Goal: Task Accomplishment & Management: Use online tool/utility

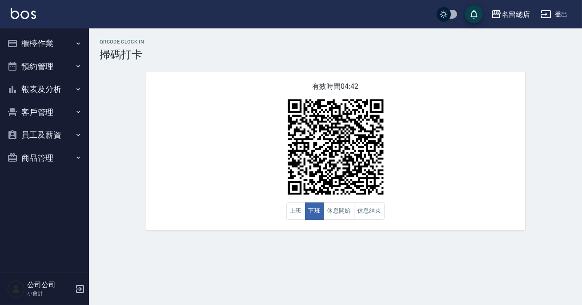
click at [73, 48] on button "櫃檯作業" at bounding box center [45, 43] width 82 height 23
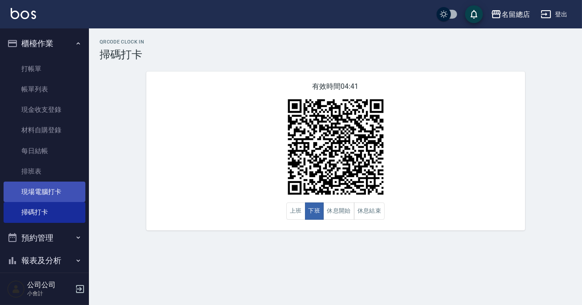
click at [46, 193] on link "現場電腦打卡" at bounding box center [45, 192] width 82 height 20
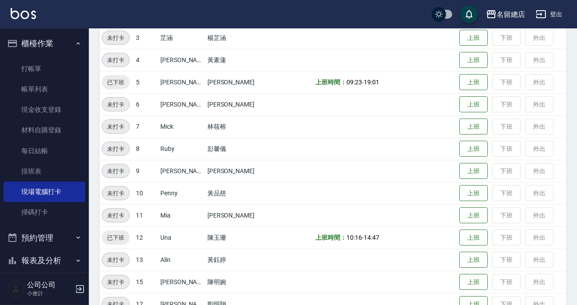
scroll to position [283, 0]
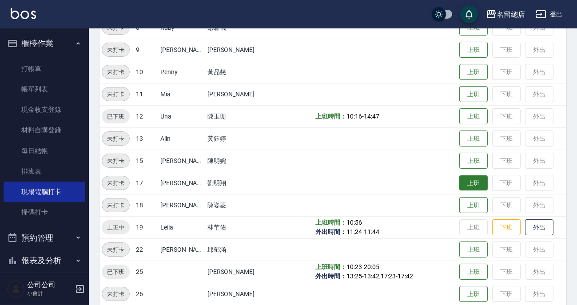
click at [471, 187] on button "上班" at bounding box center [473, 184] width 28 height 16
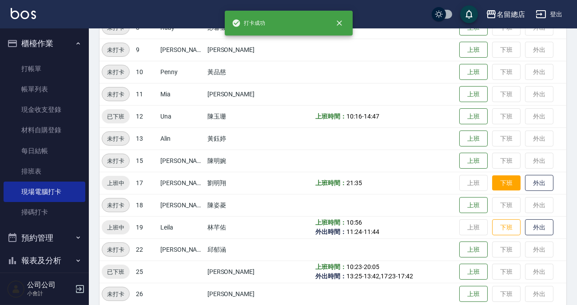
click at [495, 181] on button "下班" at bounding box center [506, 184] width 28 height 16
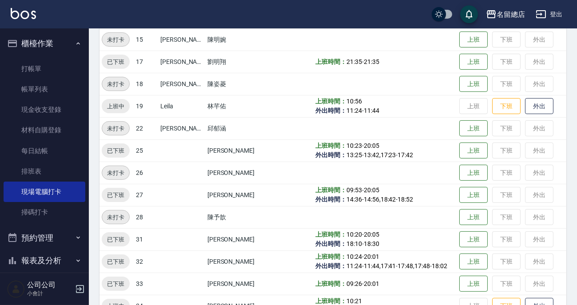
scroll to position [364, 0]
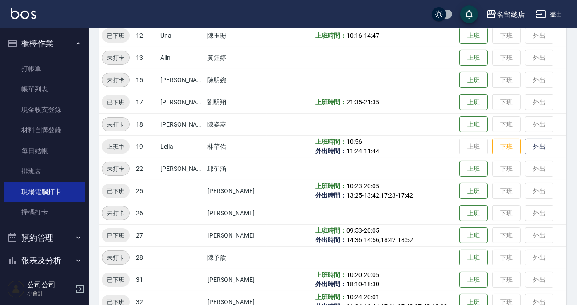
click at [484, 142] on td "上班 下班 外出" at bounding box center [511, 147] width 109 height 22
click at [494, 142] on button "下班" at bounding box center [506, 147] width 28 height 16
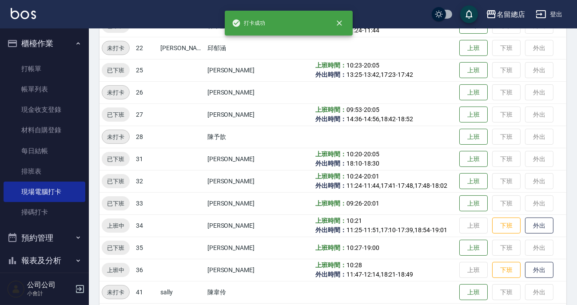
scroll to position [565, 0]
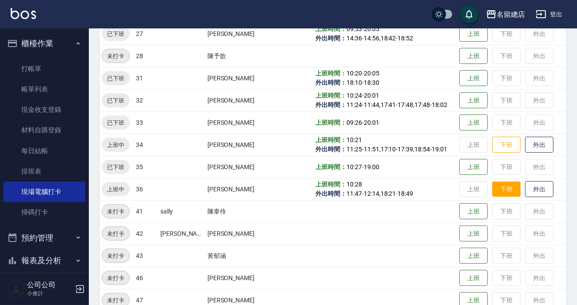
click at [492, 184] on button "下班" at bounding box center [506, 190] width 28 height 16
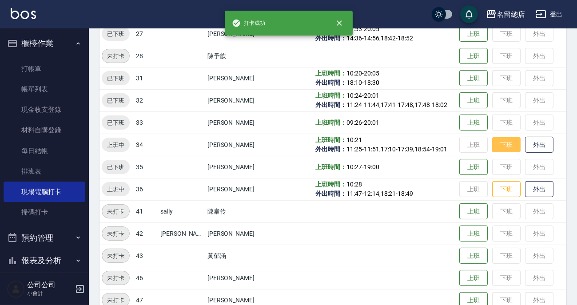
click at [498, 146] on button "下班" at bounding box center [506, 145] width 28 height 16
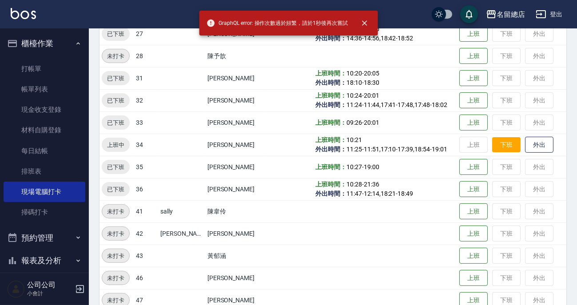
click at [498, 146] on button "下班" at bounding box center [506, 145] width 28 height 16
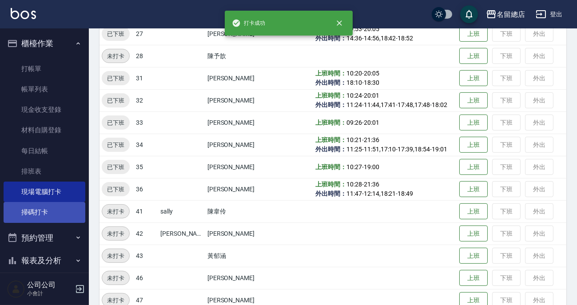
click at [35, 202] on ul "打帳單 帳單列表 現金收支登錄 材料自購登錄 每日結帳 排班表 現場電腦打卡 掃碼打卡" at bounding box center [45, 141] width 82 height 172
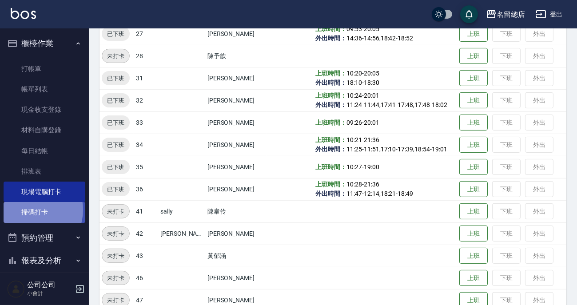
click at [33, 210] on link "掃碼打卡" at bounding box center [45, 212] width 82 height 20
